Goal: Task Accomplishment & Management: Manage account settings

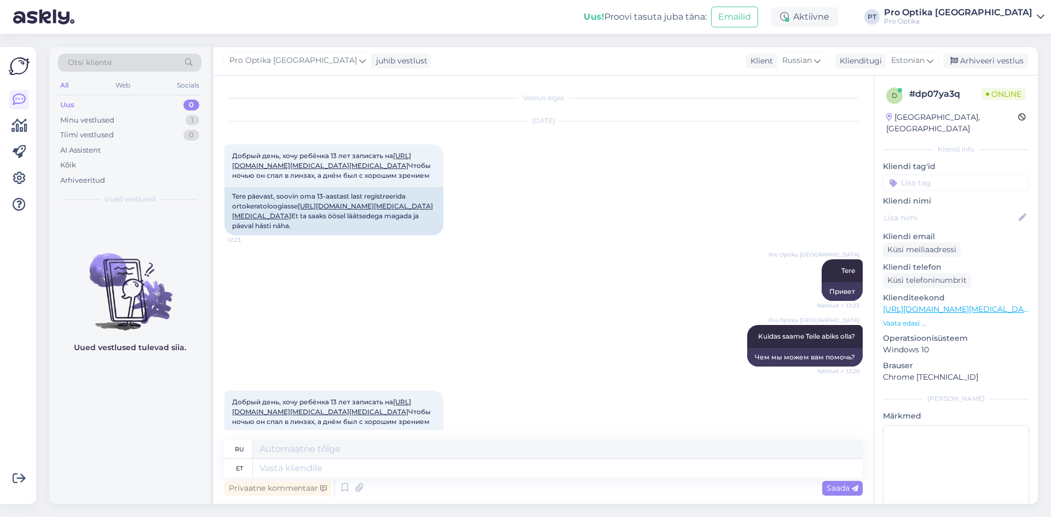
scroll to position [1952, 0]
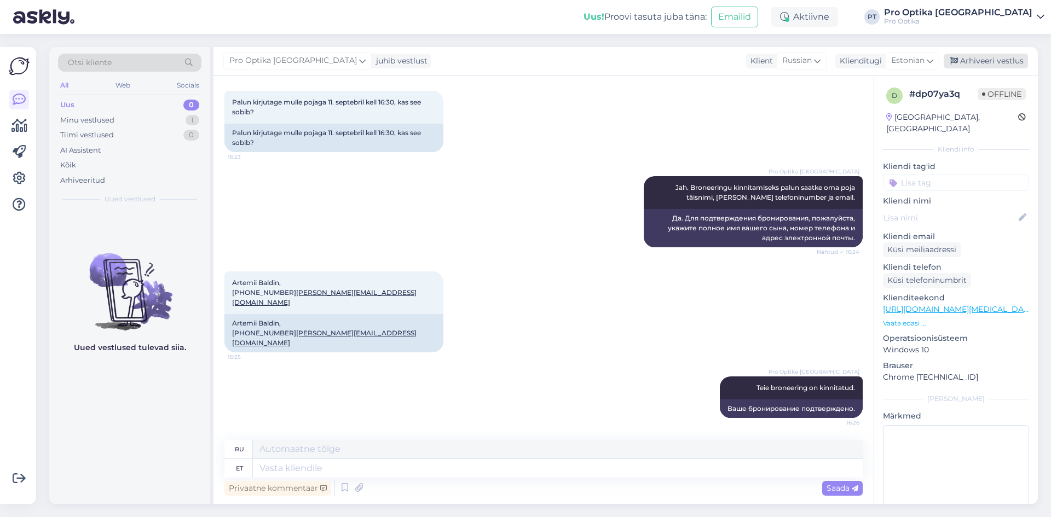
click at [972, 67] on div "Arhiveeri vestlus" at bounding box center [986, 61] width 84 height 15
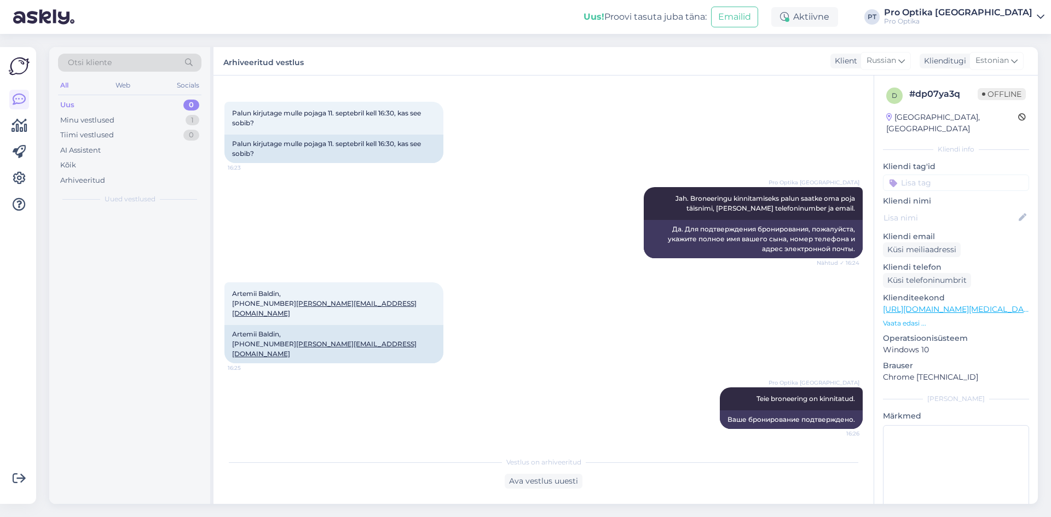
scroll to position [1941, 0]
